Goal: Task Accomplishment & Management: Complete application form

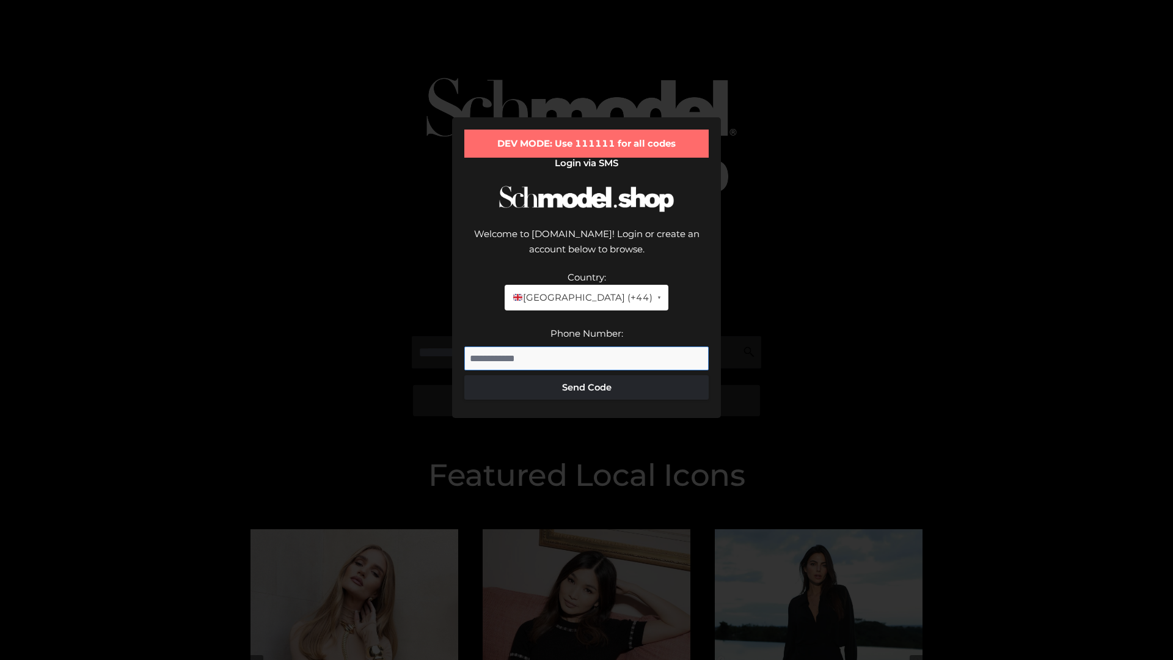
click at [587, 346] on input "Phone Number:" at bounding box center [586, 358] width 244 height 24
type input "**********"
click at [587, 375] on button "Send Code" at bounding box center [586, 387] width 244 height 24
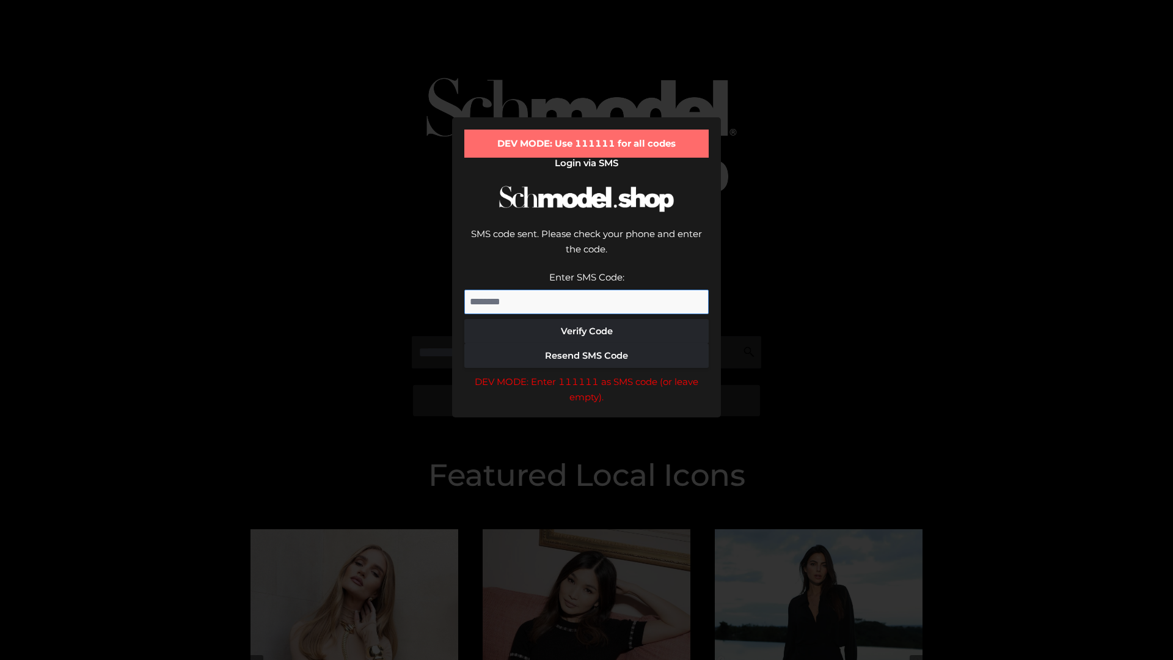
click at [587, 290] on input "Enter SMS Code:" at bounding box center [586, 302] width 244 height 24
type input "******"
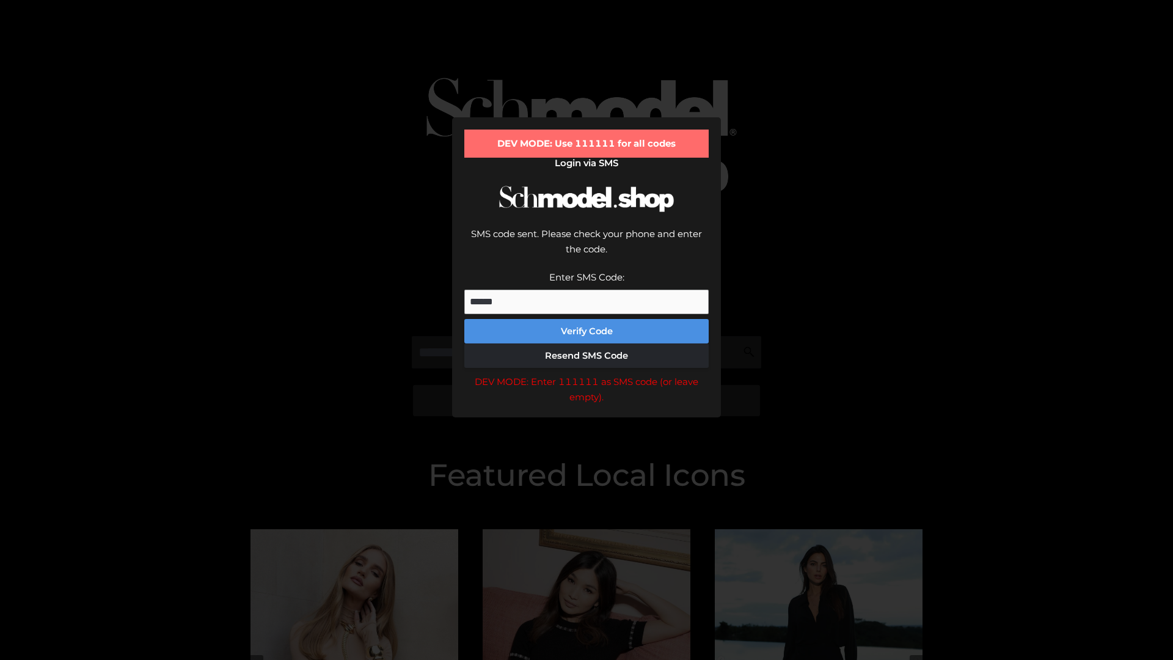
click at [587, 319] on button "Verify Code" at bounding box center [586, 331] width 244 height 24
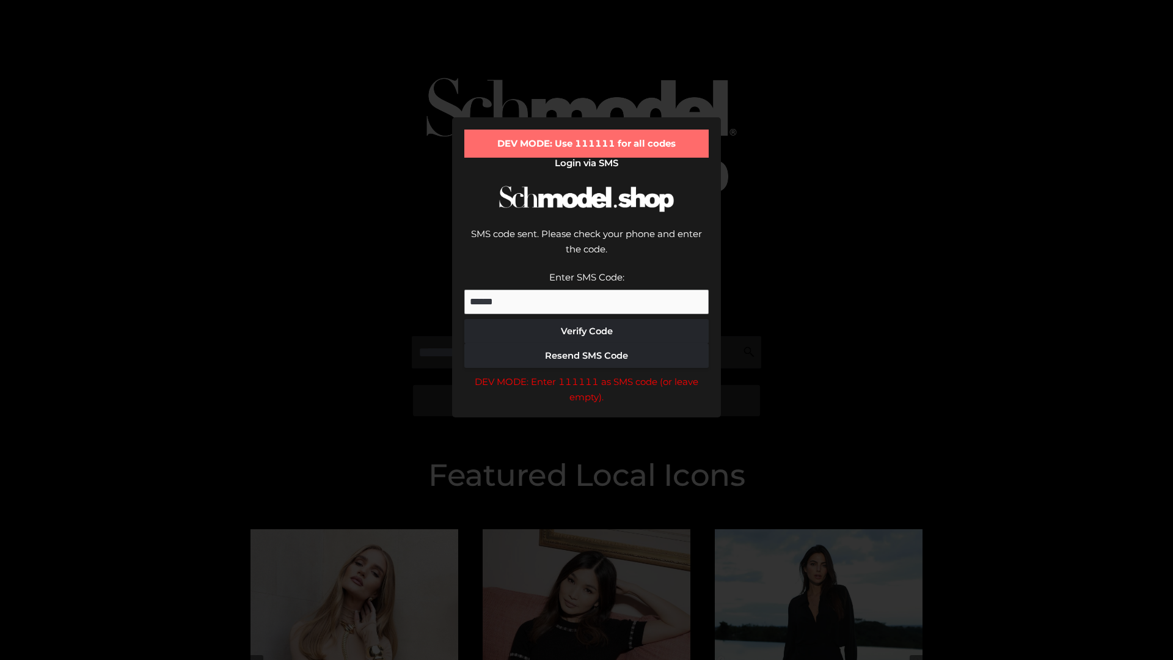
click at [587, 374] on div "DEV MODE: Enter 111111 as SMS code (or leave empty)." at bounding box center [586, 389] width 244 height 31
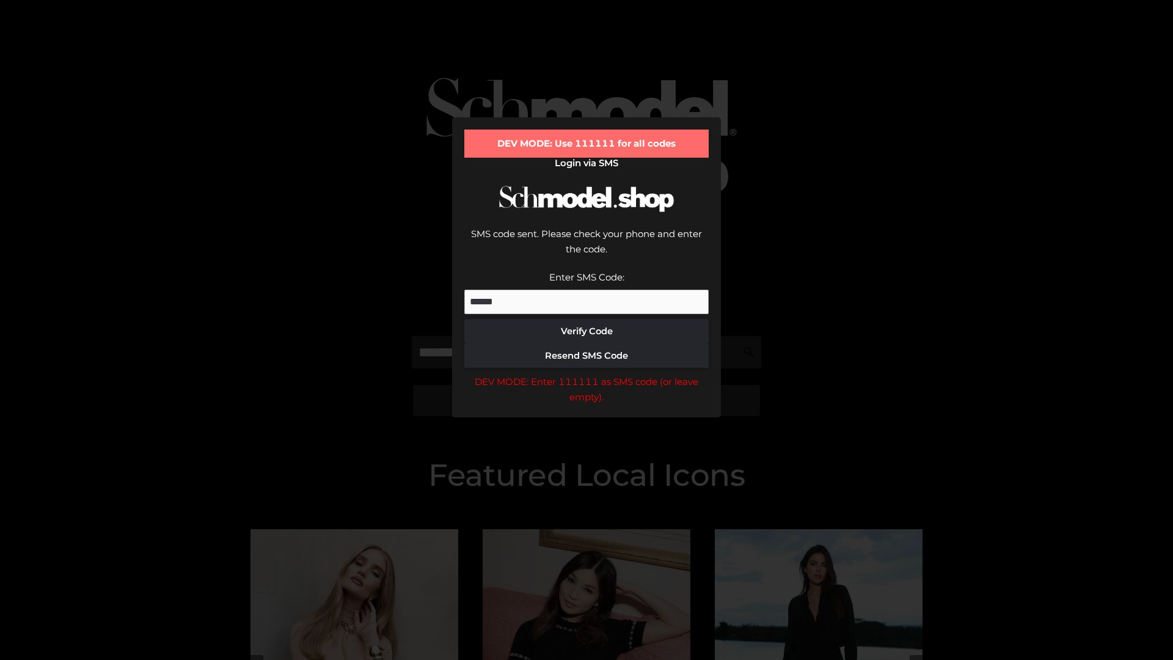
click at [587, 374] on div "DEV MODE: Enter 111111 as SMS code (or leave empty)." at bounding box center [586, 389] width 244 height 31
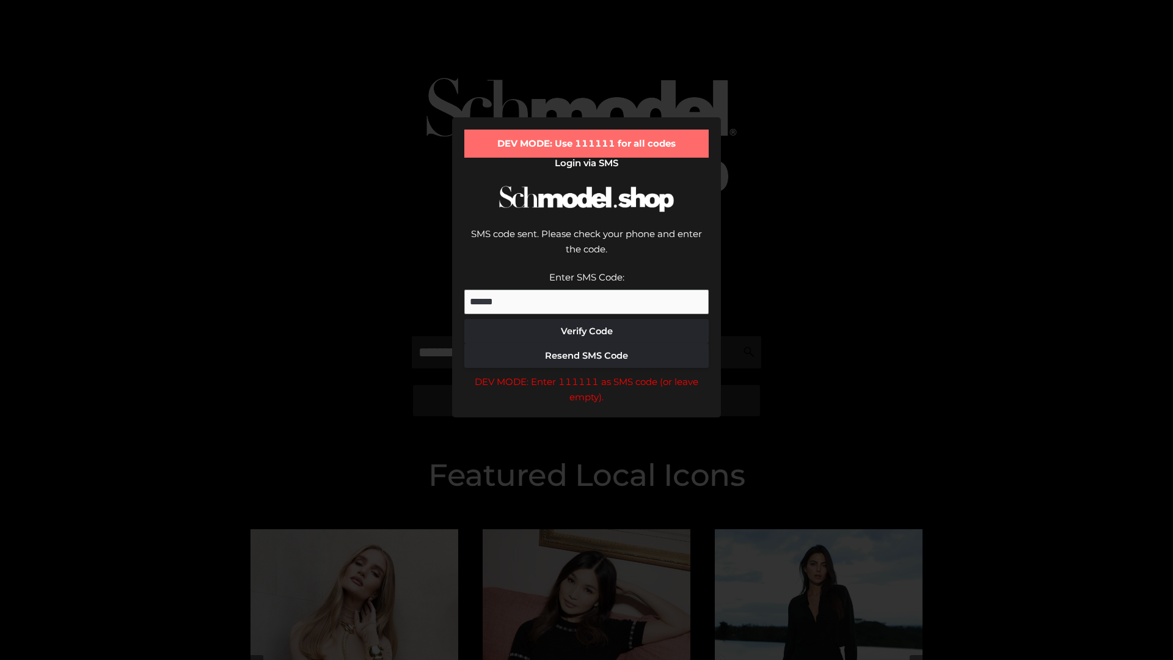
click at [587, 374] on div "DEV MODE: Enter 111111 as SMS code (or leave empty)." at bounding box center [586, 389] width 244 height 31
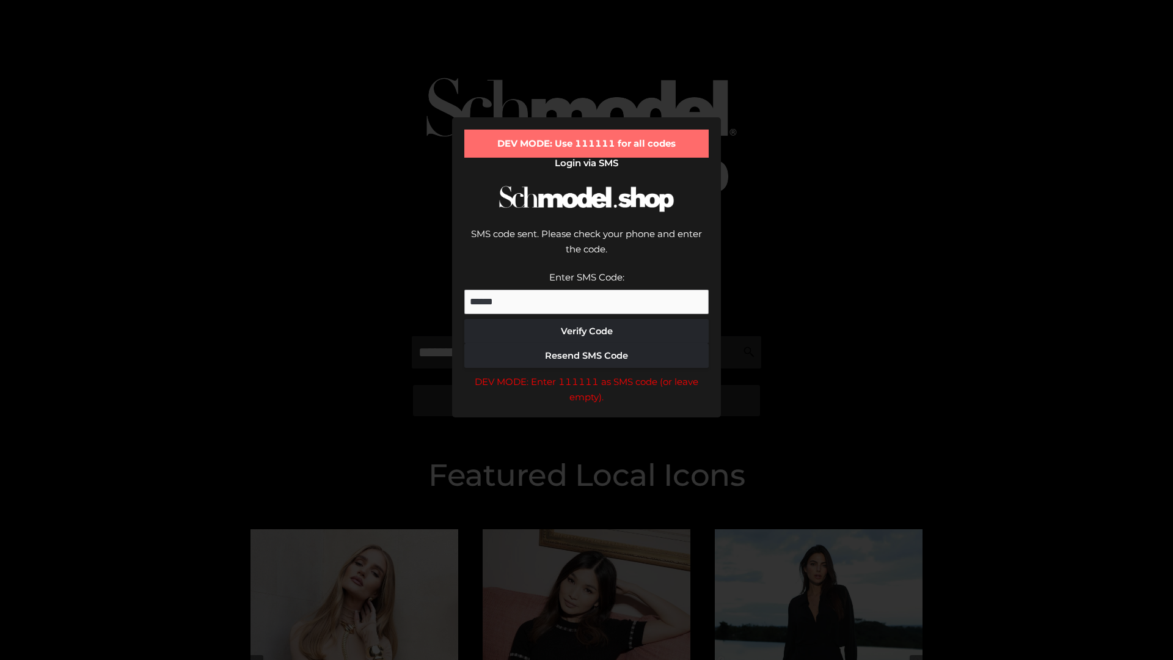
click at [587, 374] on div "DEV MODE: Enter 111111 as SMS code (or leave empty)." at bounding box center [586, 389] width 244 height 31
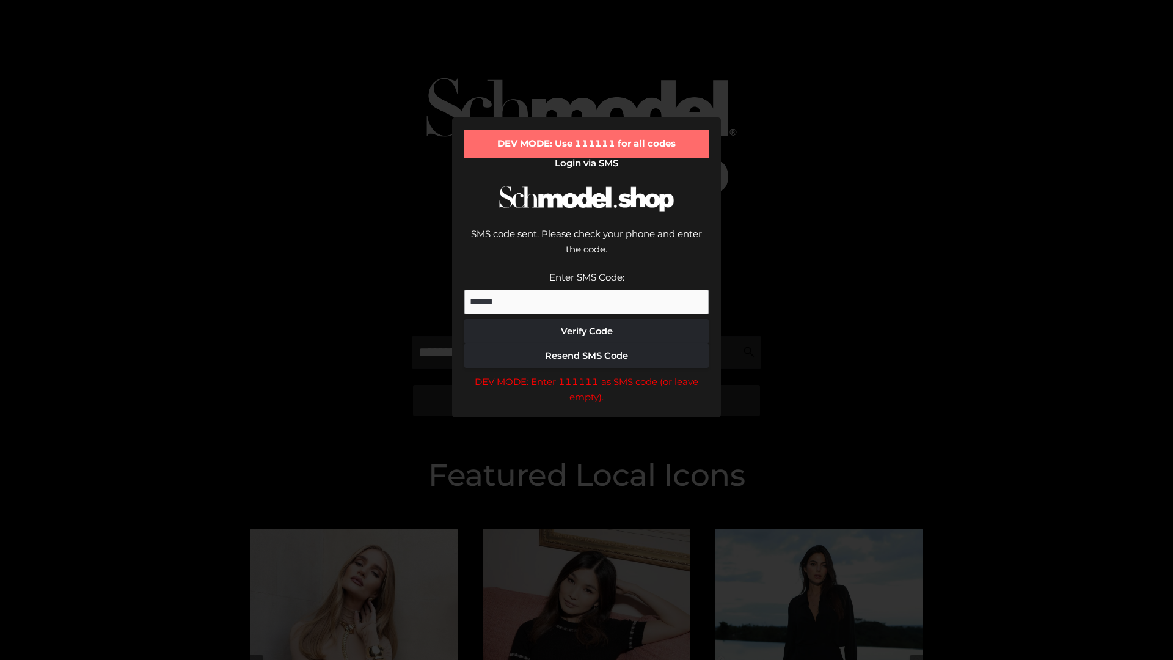
click at [587, 374] on div "DEV MODE: Enter 111111 as SMS code (or leave empty)." at bounding box center [586, 389] width 244 height 31
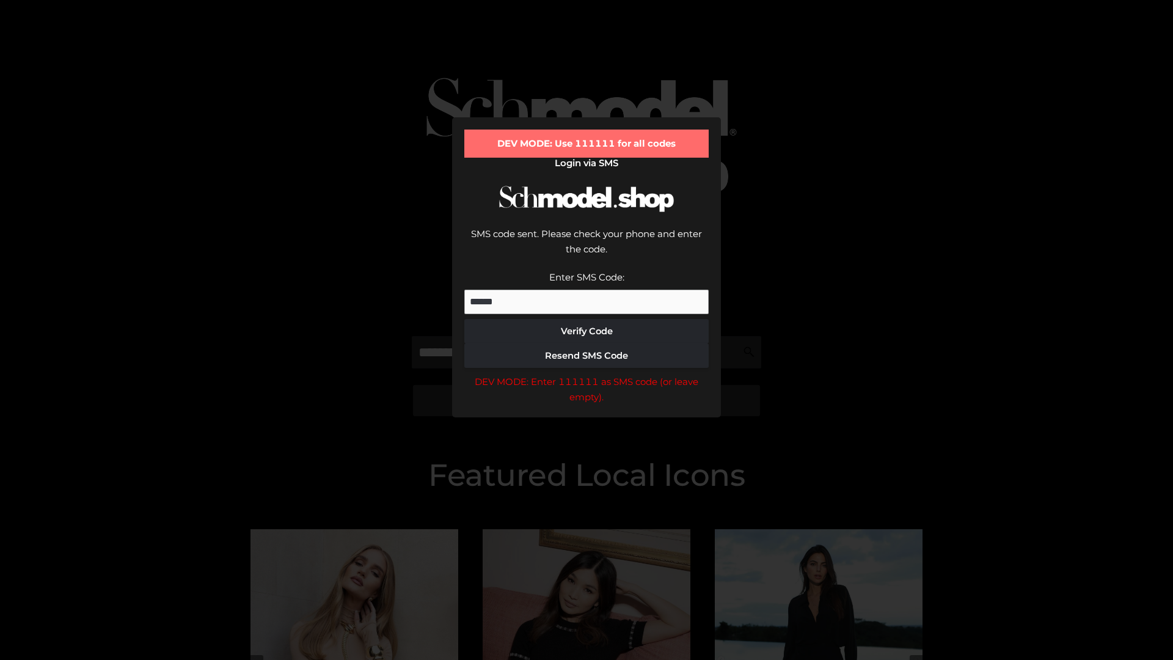
click at [587, 374] on div "DEV MODE: Enter 111111 as SMS code (or leave empty)." at bounding box center [586, 389] width 244 height 31
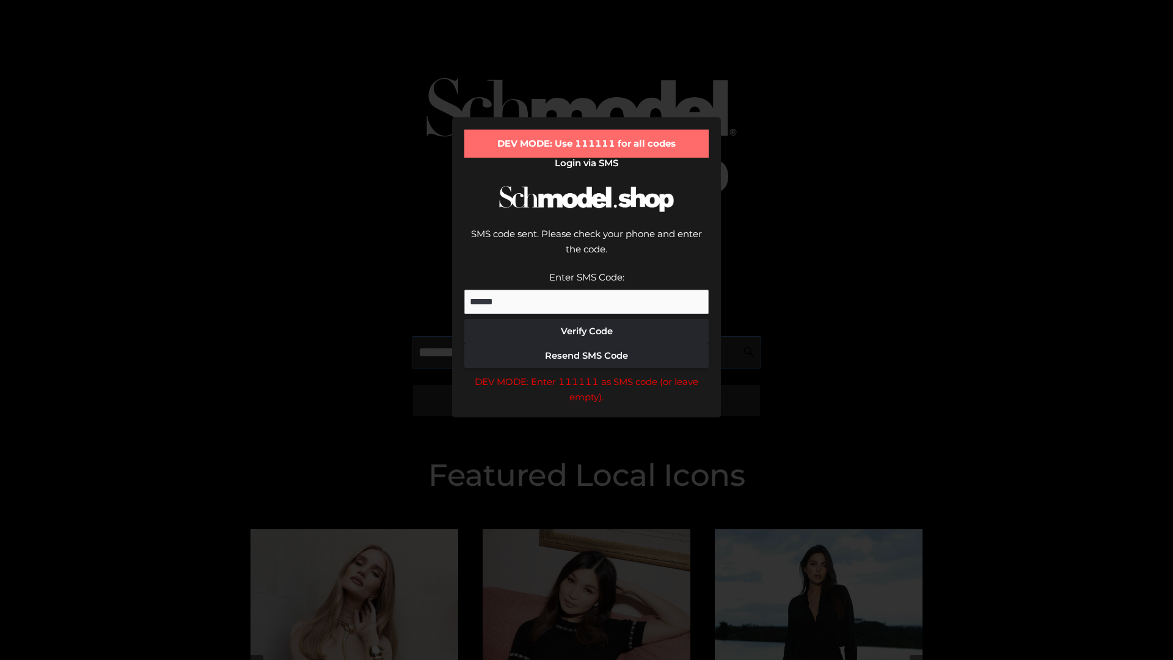
scroll to position [0, 63]
click at [587, 374] on div "DEV MODE: Enter 111111 as SMS code (or leave empty)." at bounding box center [586, 389] width 244 height 31
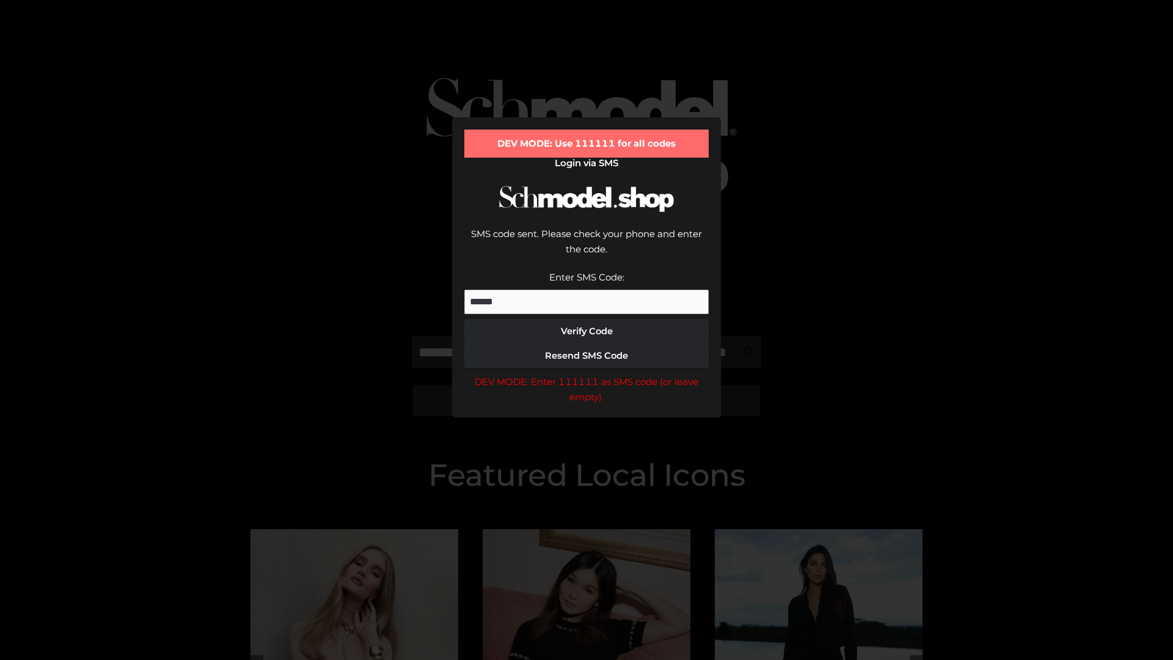
click at [587, 374] on div "DEV MODE: Enter 111111 as SMS code (or leave empty)." at bounding box center [586, 389] width 244 height 31
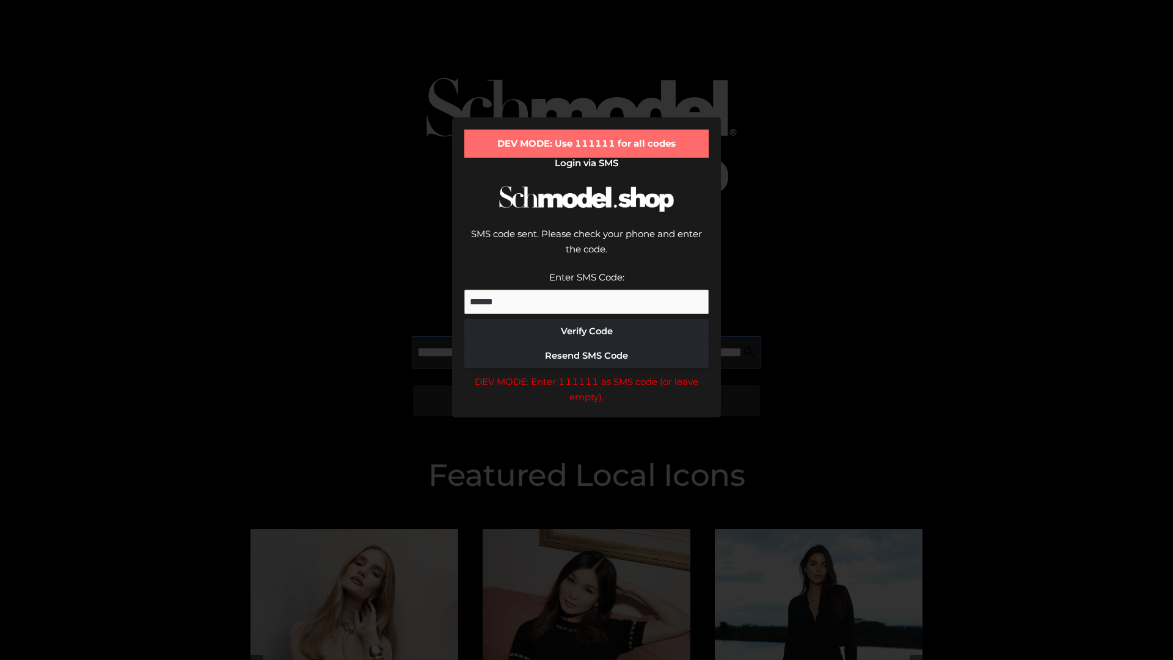
scroll to position [0, 133]
click at [587, 374] on div "DEV MODE: Enter 111111 as SMS code (or leave empty)." at bounding box center [586, 389] width 244 height 31
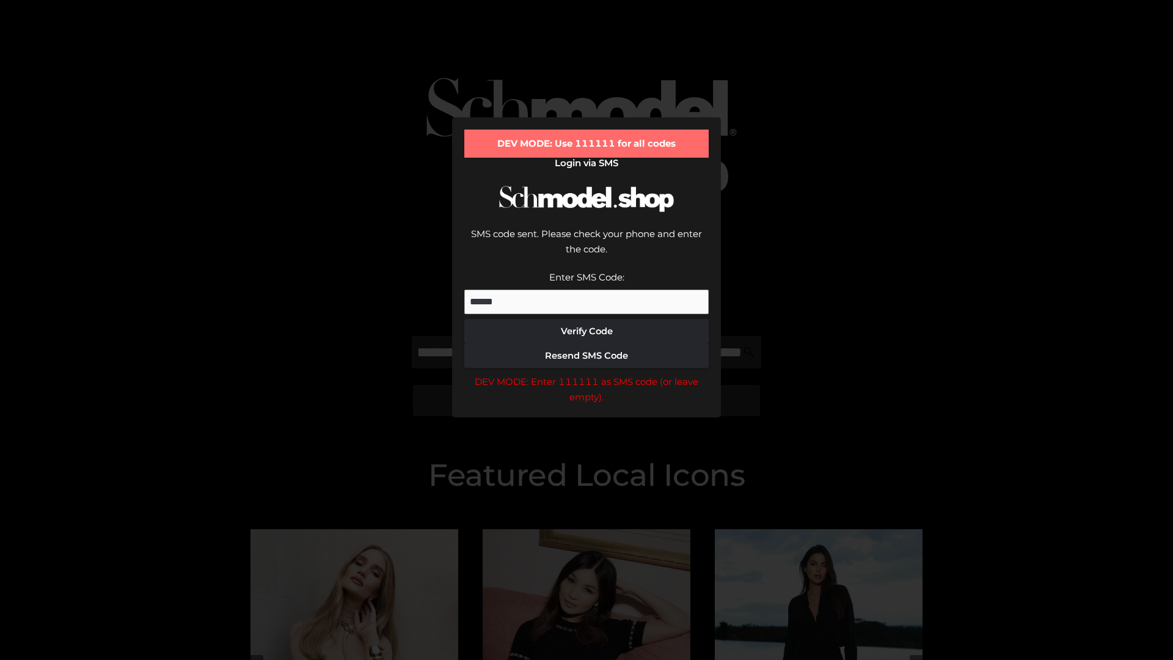
click at [587, 374] on div "DEV MODE: Enter 111111 as SMS code (or leave empty)." at bounding box center [586, 389] width 244 height 31
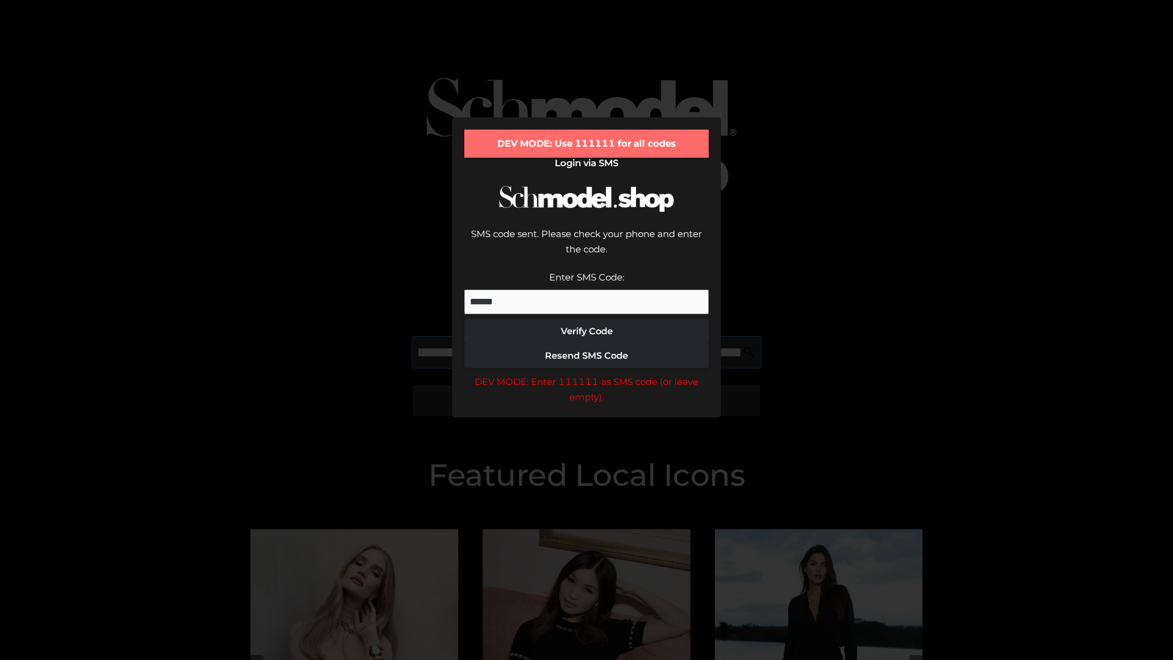
scroll to position [0, 207]
click at [587, 374] on div "DEV MODE: Enter 111111 as SMS code (or leave empty)." at bounding box center [586, 389] width 244 height 31
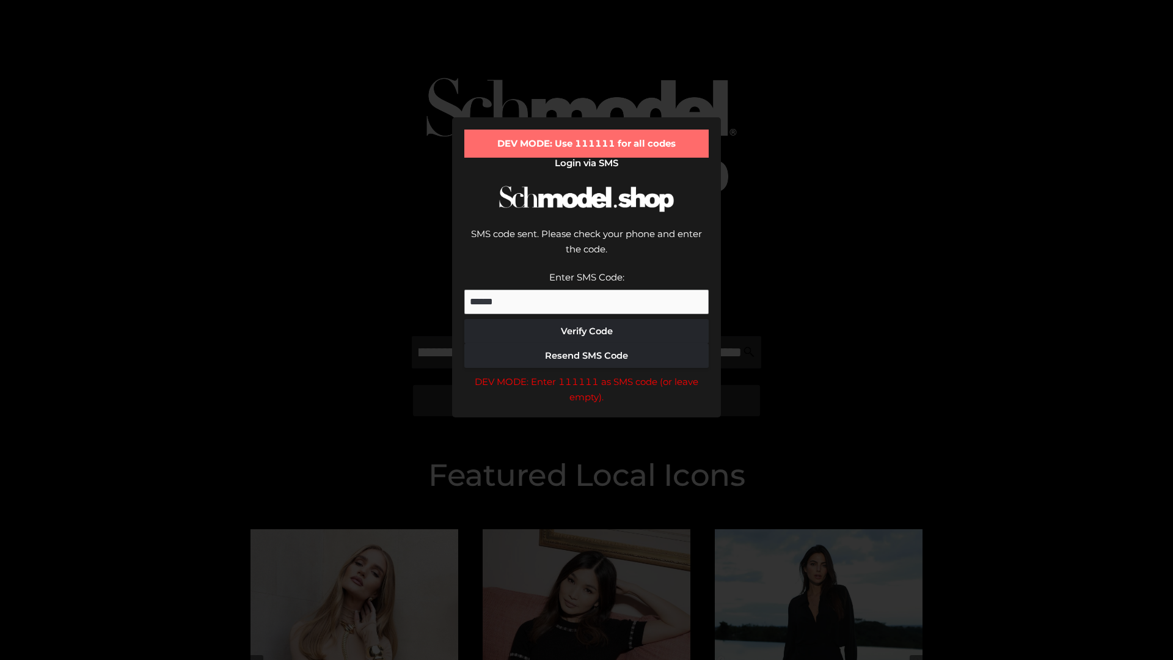
click at [587, 374] on div "DEV MODE: Enter 111111 as SMS code (or leave empty)." at bounding box center [586, 389] width 244 height 31
type input "**********"
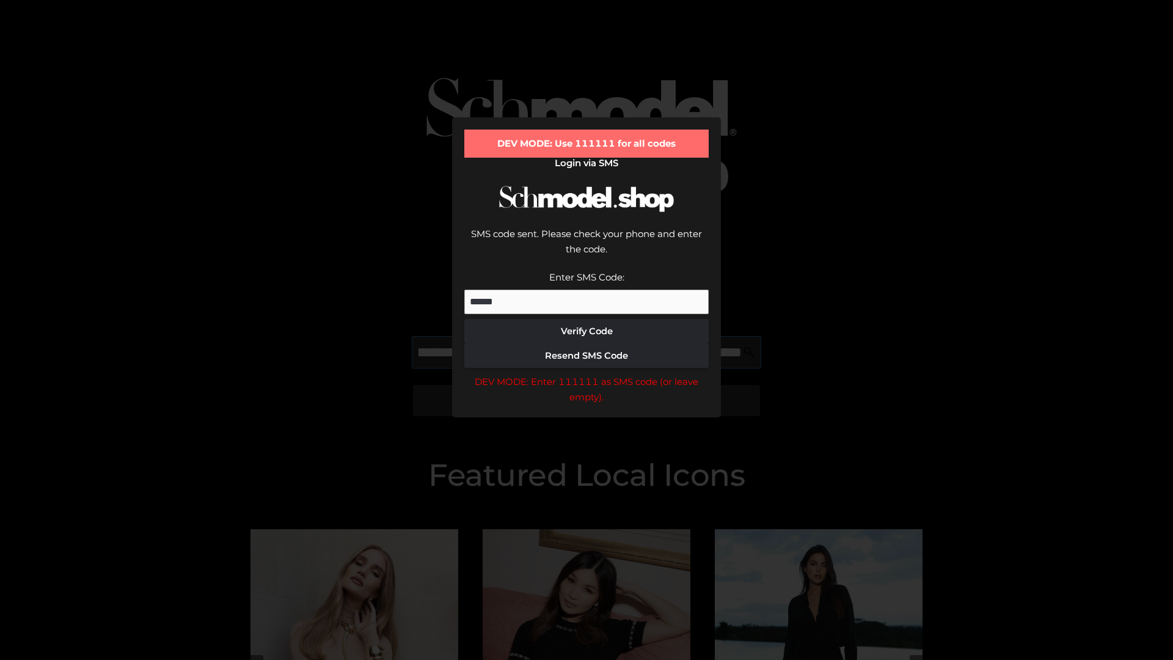
scroll to position [0, 266]
